Goal: Communication & Community: Answer question/provide support

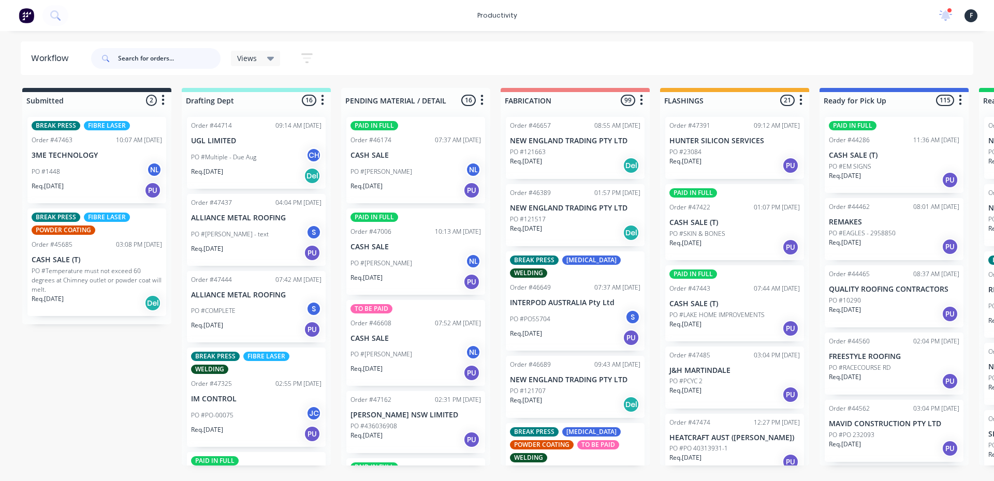
click at [156, 55] on input "text" at bounding box center [169, 58] width 103 height 21
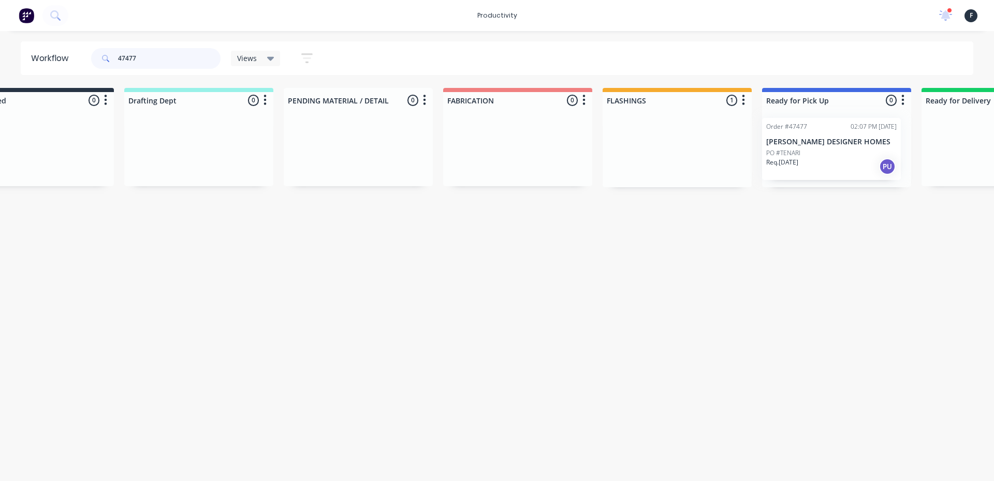
drag, startPoint x: 685, startPoint y: 157, endPoint x: 784, endPoint y: 158, distance: 99.4
click at [784, 158] on div "Submitted 0 Sort By Created date Required date Order number Customer name Most …" at bounding box center [798, 137] width 1726 height 99
type input "47477"
click at [795, 155] on div at bounding box center [830, 148] width 149 height 79
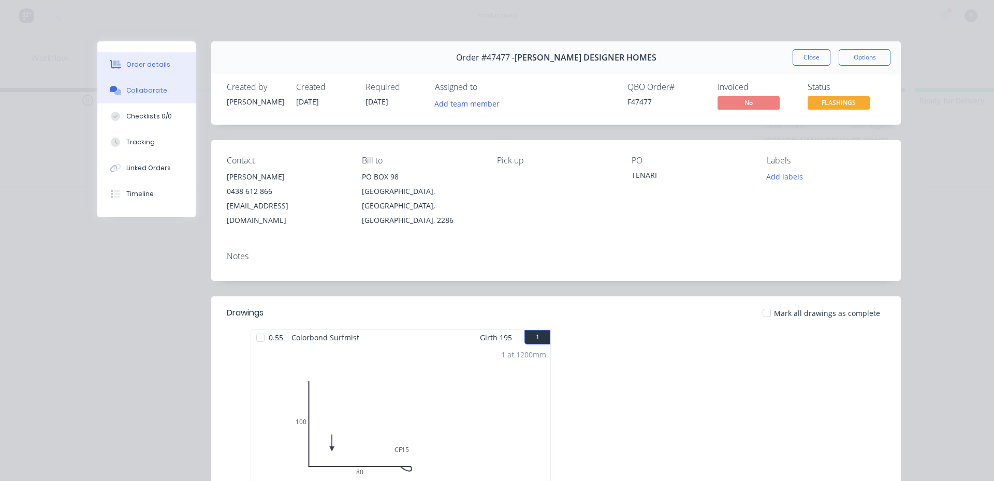
click at [112, 89] on icon at bounding box center [114, 89] width 8 height 6
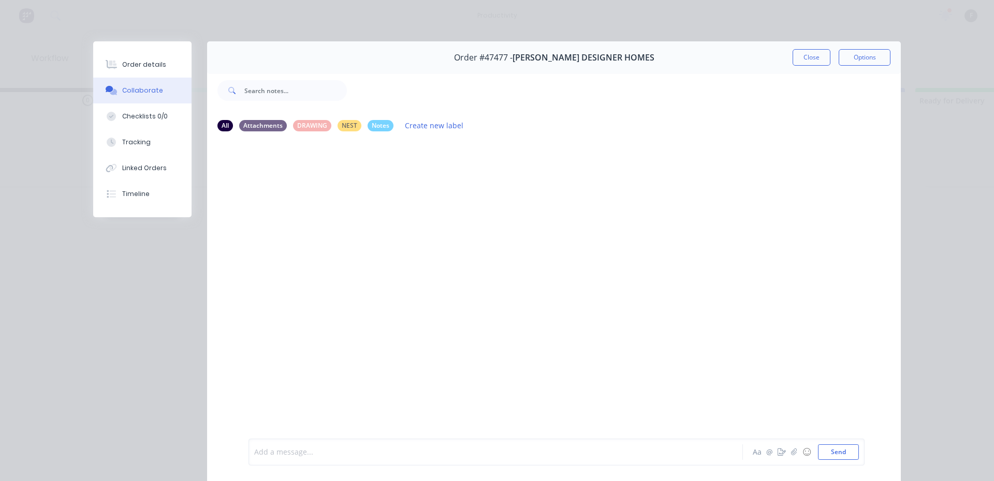
click at [314, 453] on div at bounding box center [481, 452] width 453 height 11
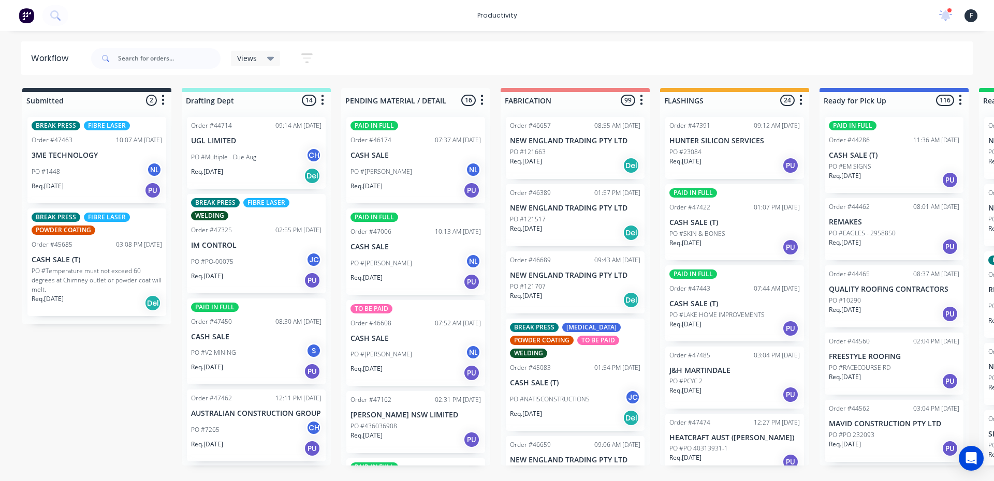
click at [115, 60] on span at bounding box center [104, 58] width 27 height 21
click at [122, 57] on input "text" at bounding box center [169, 58] width 103 height 21
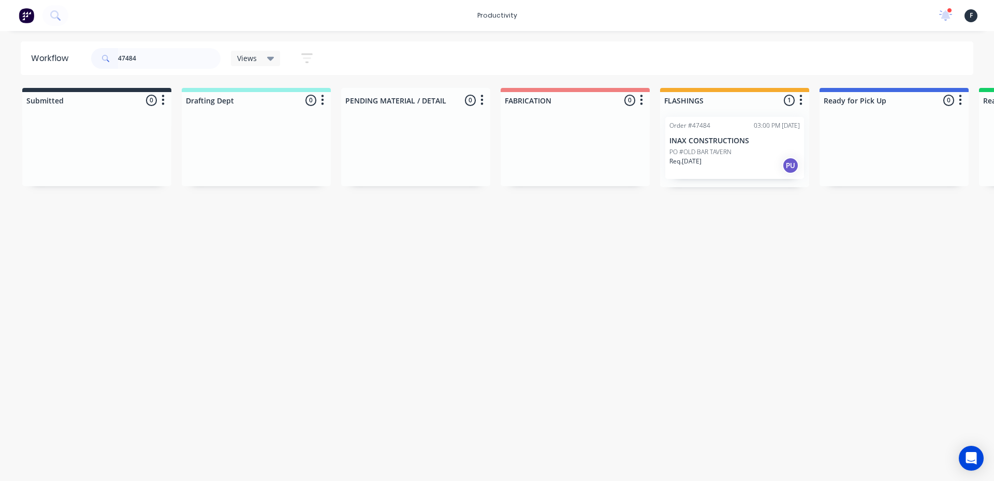
click at [727, 153] on p "PO #OLD BAR TAVERN" at bounding box center [700, 152] width 62 height 9
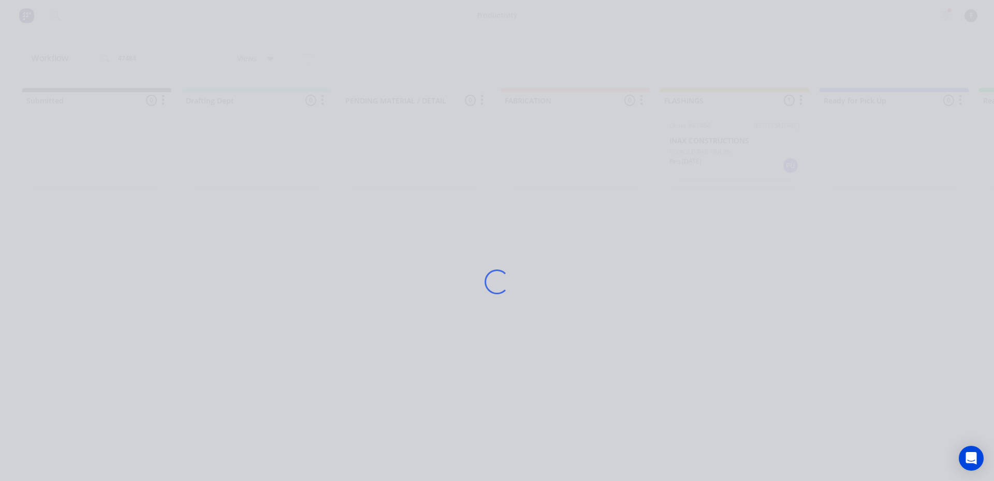
click at [727, 153] on div "Loading..." at bounding box center [497, 281] width 828 height 481
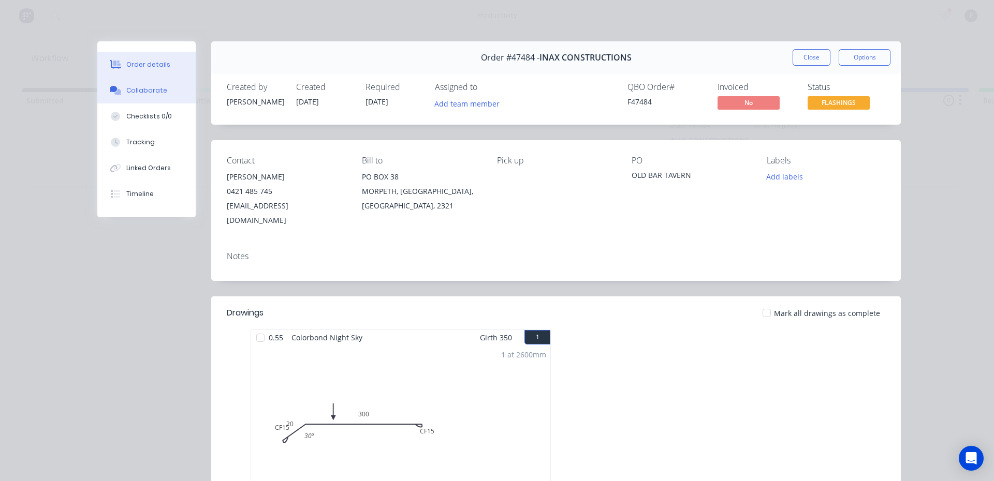
click at [157, 90] on div "Collaborate" at bounding box center [146, 90] width 41 height 9
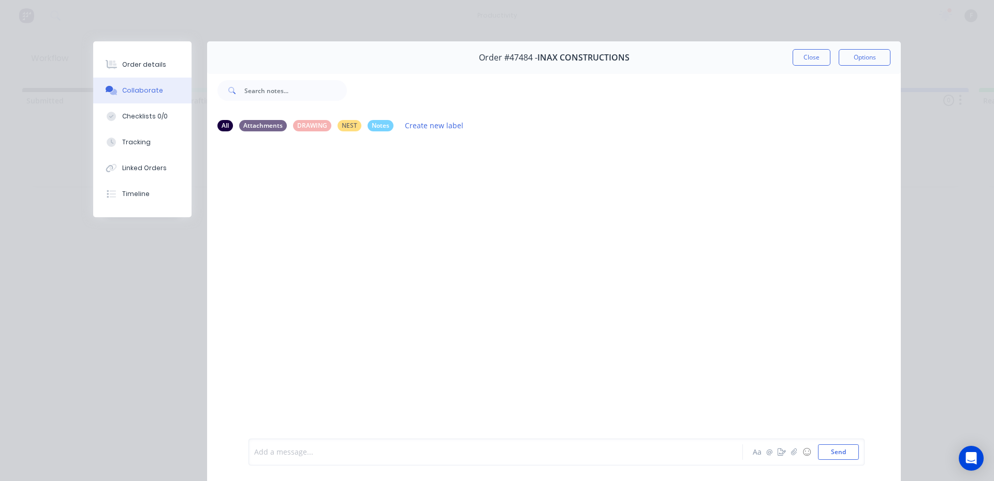
click at [311, 447] on div at bounding box center [481, 452] width 453 height 11
click at [826, 450] on button "Send" at bounding box center [838, 453] width 41 height 16
click at [796, 58] on button "Close" at bounding box center [812, 57] width 38 height 17
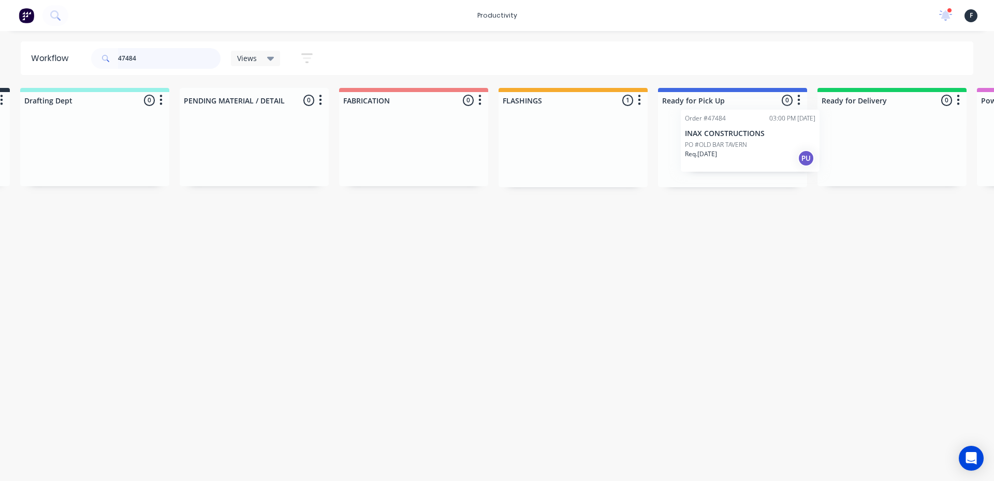
scroll to position [0, 163]
click at [749, 158] on div "Submitted 0 Sort By Created date Required date Order number Customer name Most …" at bounding box center [692, 137] width 1726 height 99
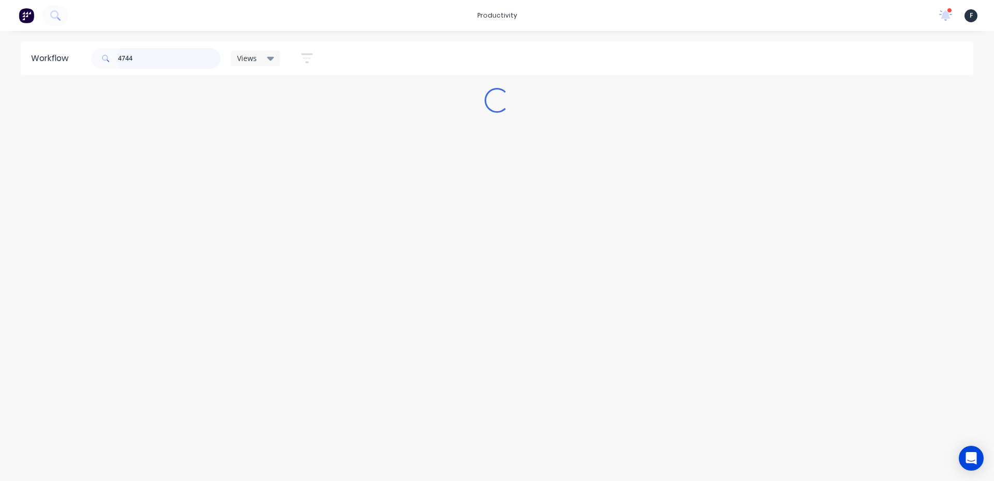
scroll to position [0, 0]
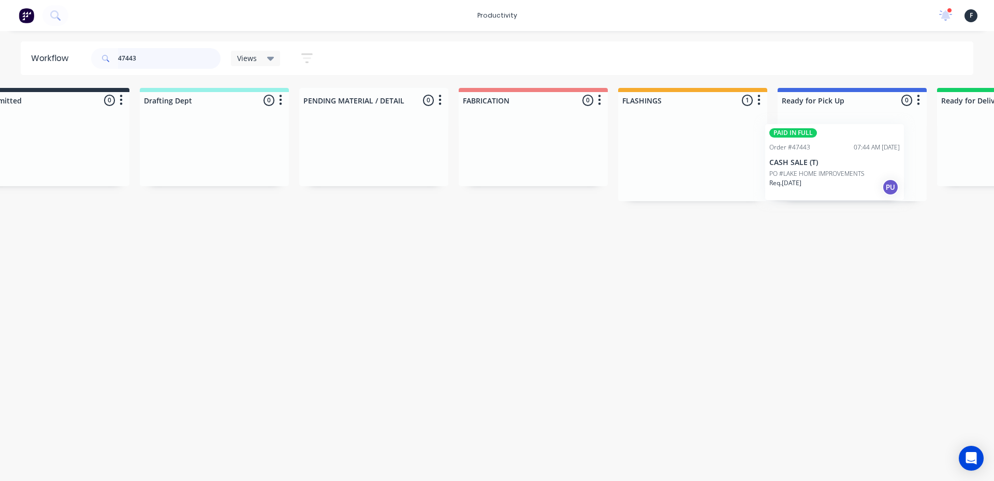
drag, startPoint x: 723, startPoint y: 174, endPoint x: 836, endPoint y: 183, distance: 113.7
click at [836, 183] on div "Submitted 0 Sort By Created date Required date Order number Customer name Most …" at bounding box center [813, 144] width 1726 height 113
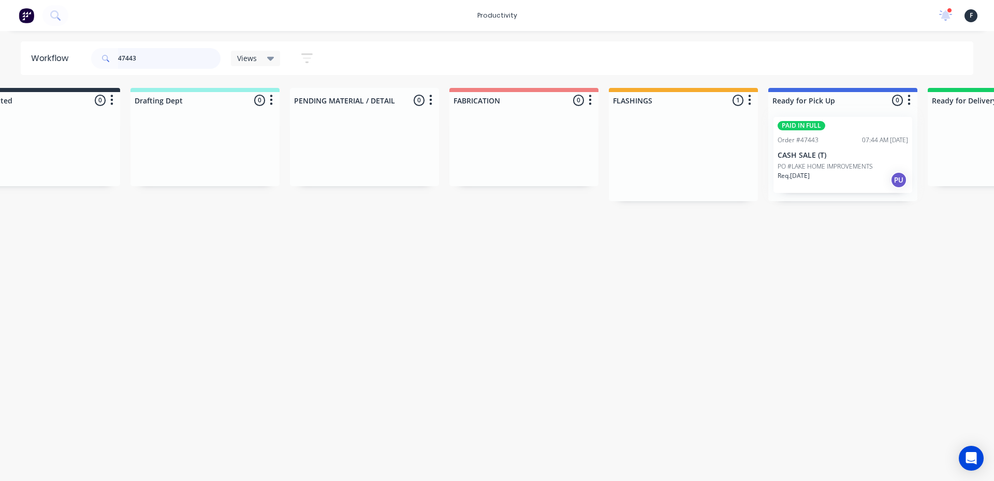
type input "47443"
click at [843, 180] on div at bounding box center [842, 155] width 149 height 93
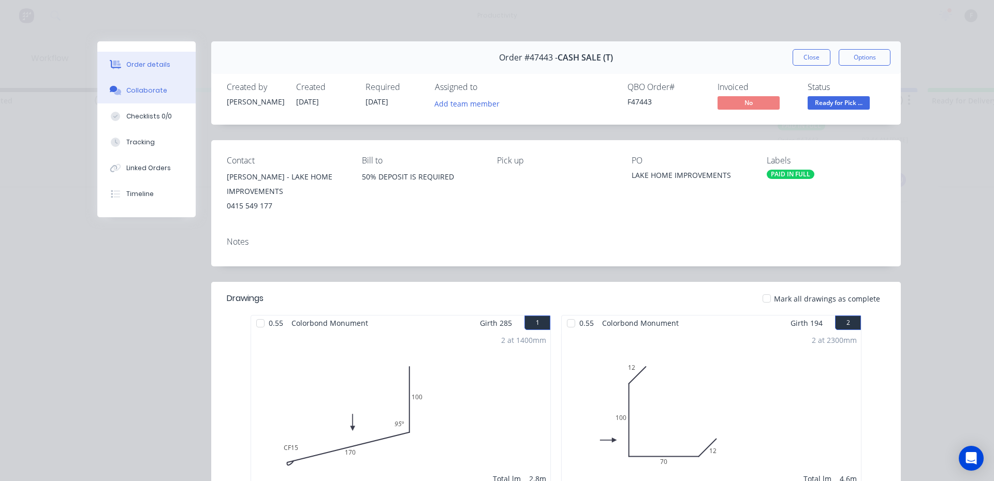
click at [169, 87] on button "Collaborate" at bounding box center [146, 91] width 98 height 26
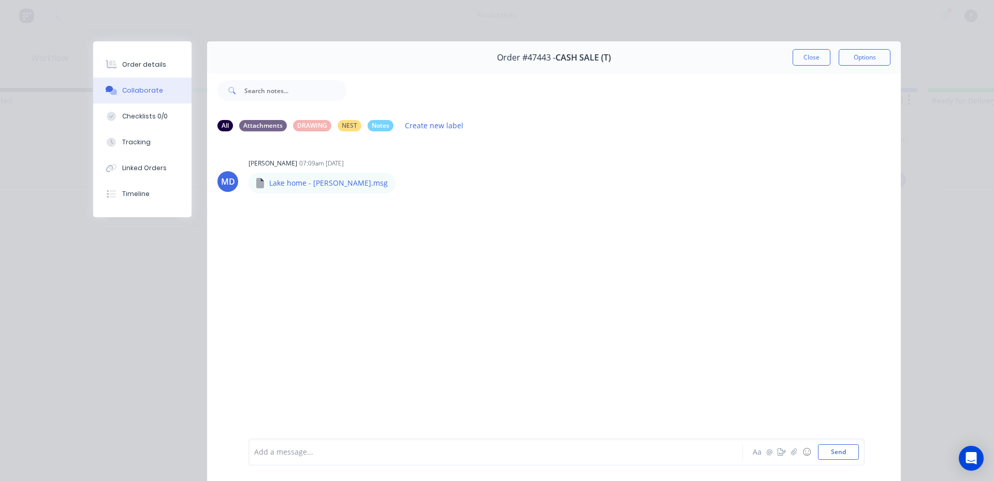
drag, startPoint x: 301, startPoint y: 458, endPoint x: 308, endPoint y: 459, distance: 6.3
click at [304, 458] on div "Add a message..." at bounding box center [480, 453] width 453 height 16
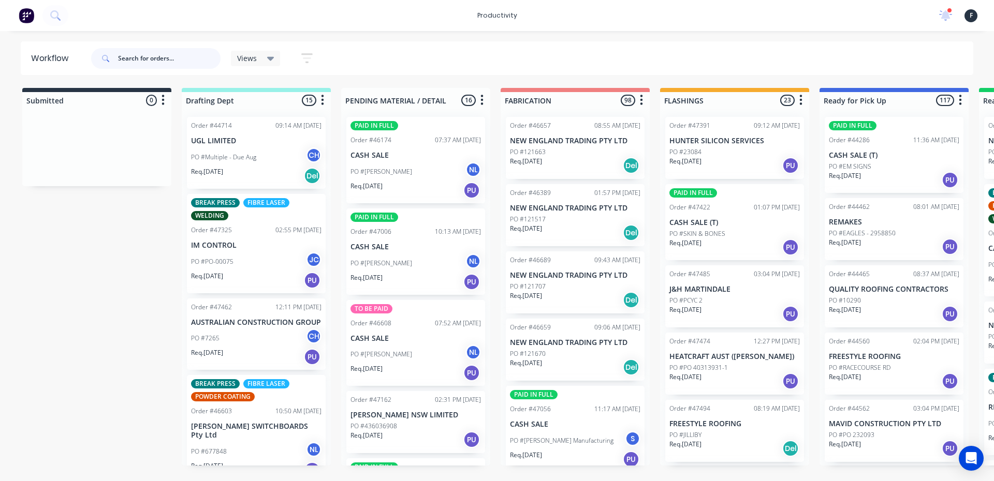
click at [151, 66] on input "text" at bounding box center [169, 58] width 103 height 21
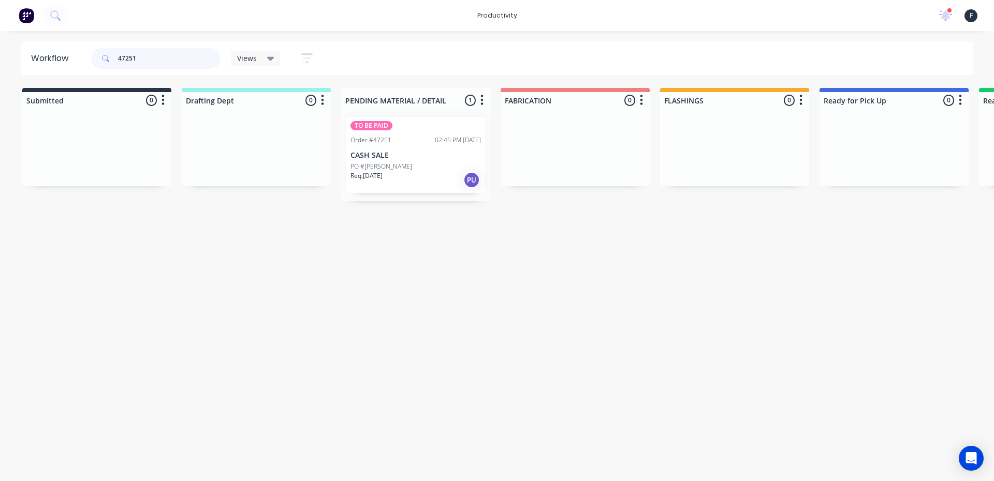
type input "47251"
click at [389, 142] on div "Order #47251" at bounding box center [370, 140] width 41 height 9
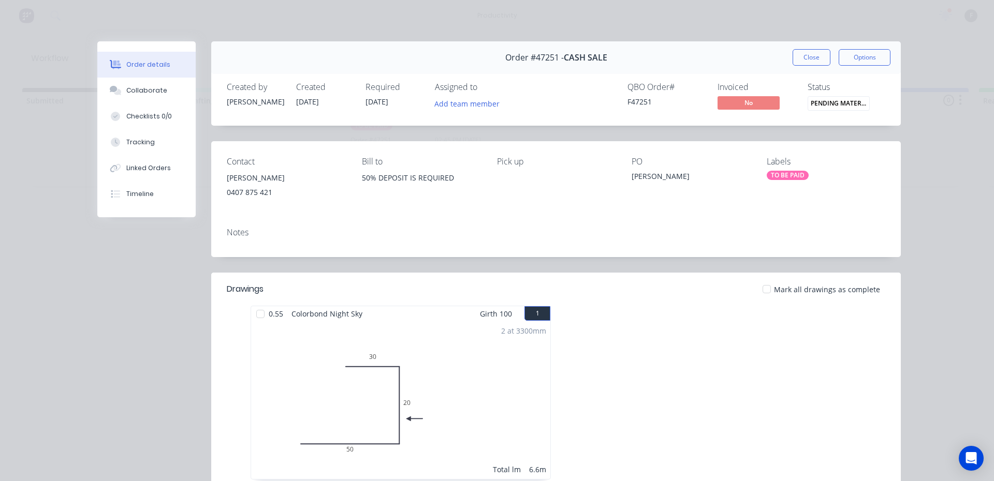
click at [254, 318] on div at bounding box center [260, 314] width 21 height 21
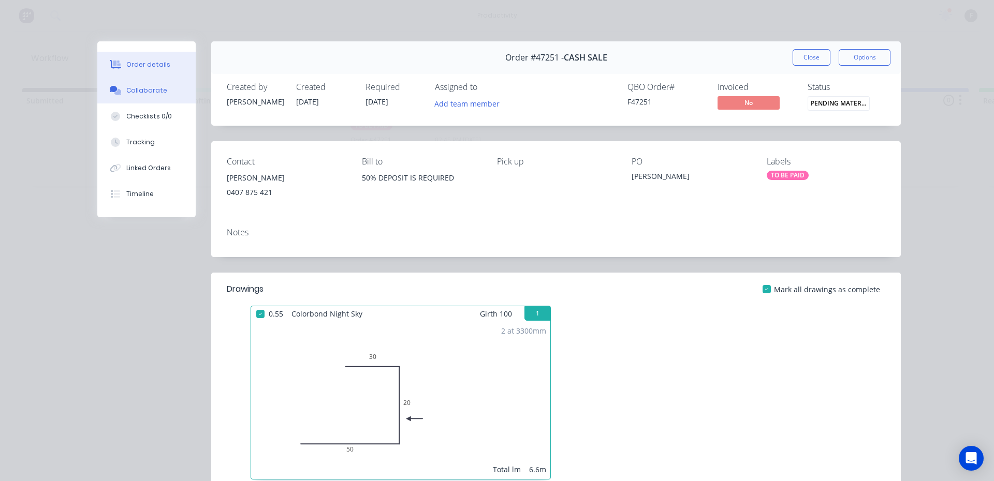
click at [142, 100] on button "Collaborate" at bounding box center [146, 91] width 98 height 26
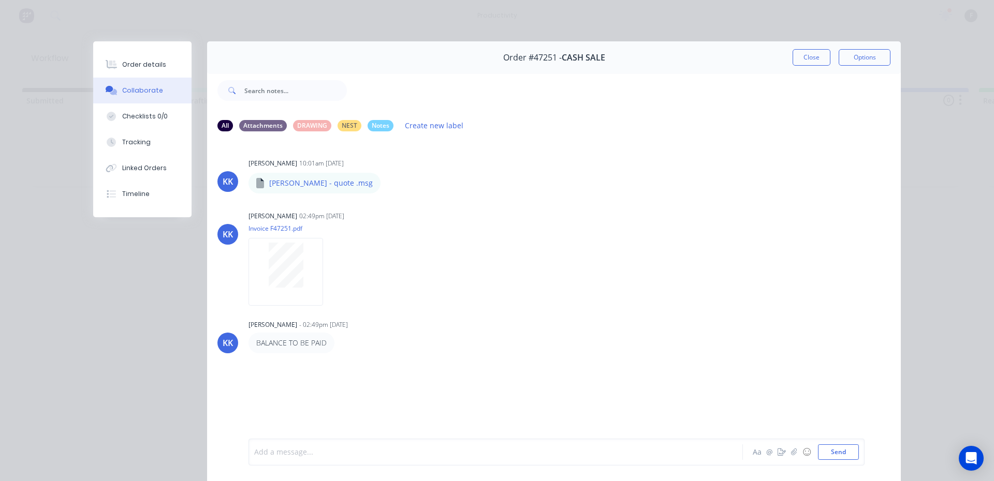
click at [312, 455] on div at bounding box center [481, 452] width 453 height 11
